Goal: Navigation & Orientation: Find specific page/section

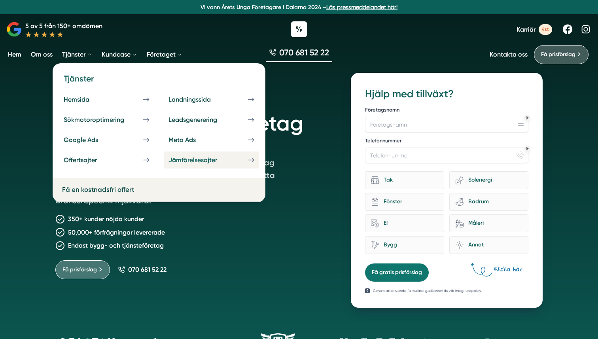
click at [192, 159] on div "Jämförelsesajter" at bounding box center [203, 160] width 68 height 8
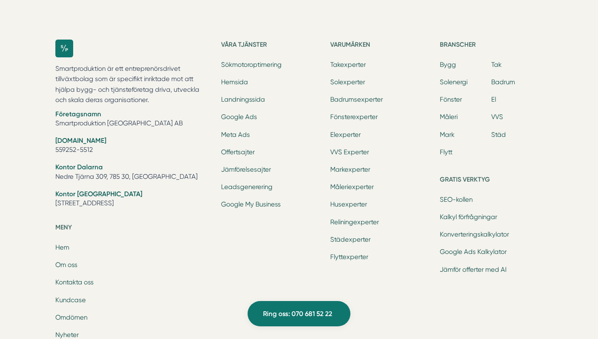
scroll to position [1912, 0]
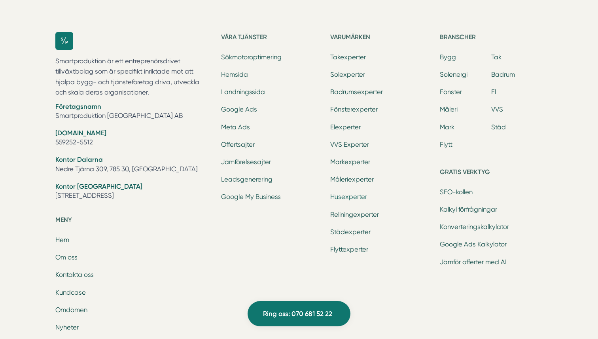
click at [338, 199] on link "Husexperter" at bounding box center [348, 197] width 37 height 8
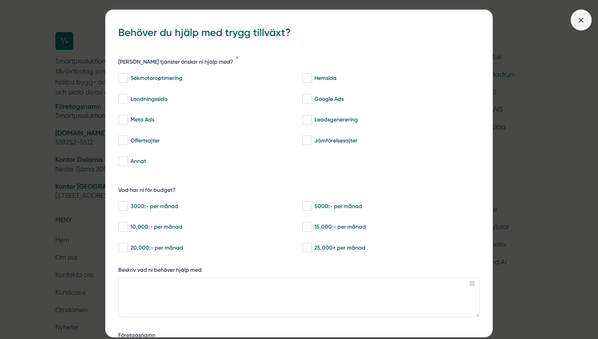
click at [586, 19] on icon at bounding box center [581, 20] width 9 height 9
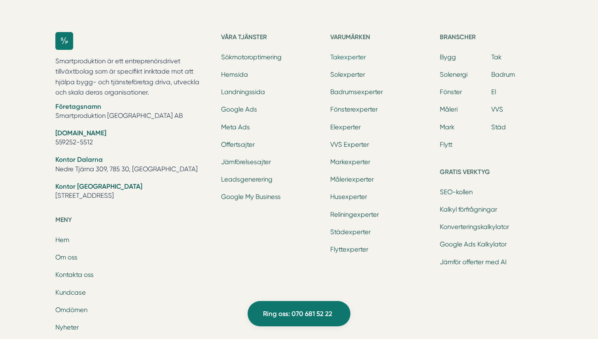
click at [352, 58] on link "Takexperter" at bounding box center [348, 57] width 36 height 8
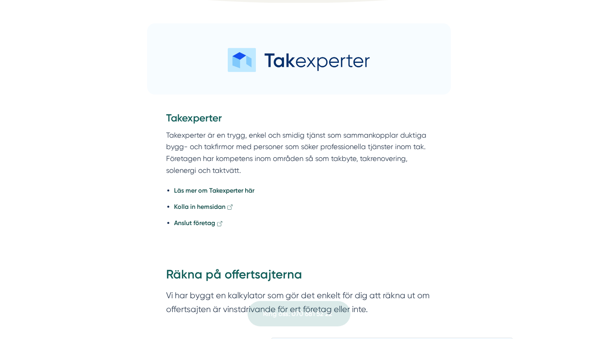
scroll to position [394, 0]
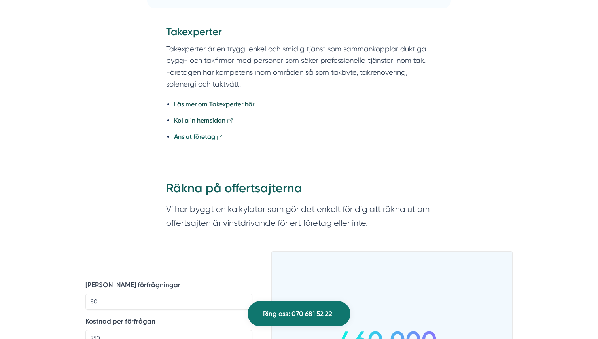
click at [190, 139] on strong "Anslut företag" at bounding box center [194, 137] width 41 height 8
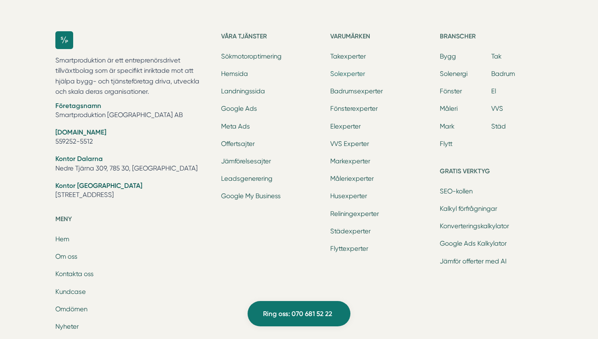
click at [339, 73] on link "Solexperter" at bounding box center [347, 74] width 35 height 8
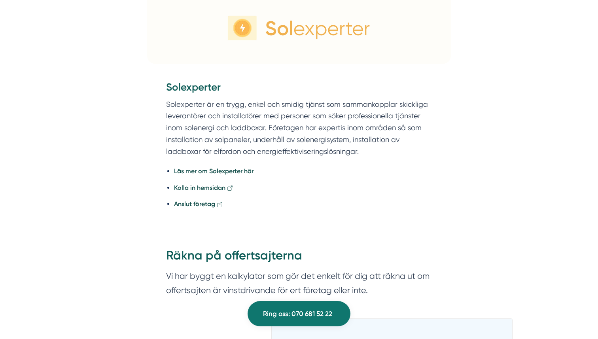
scroll to position [340, 0]
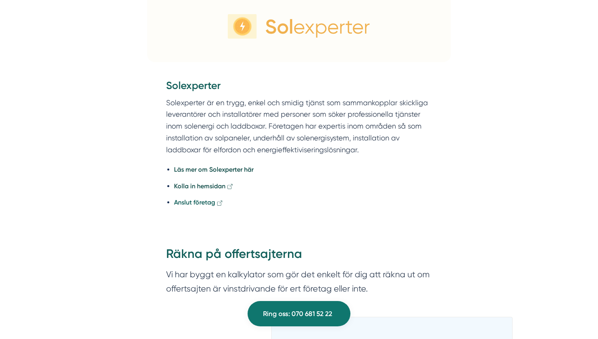
click at [197, 200] on strong "Anslut företag" at bounding box center [194, 203] width 41 height 8
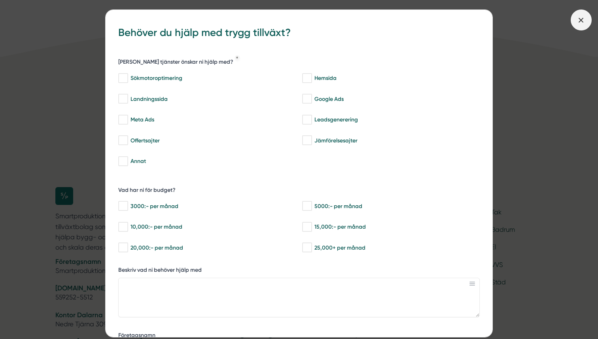
scroll to position [1652, 0]
click at [575, 15] on span at bounding box center [581, 19] width 21 height 21
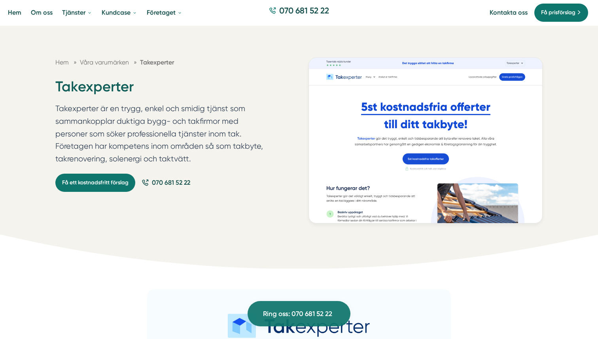
scroll to position [0, 0]
